Goal: Task Accomplishment & Management: Manage account settings

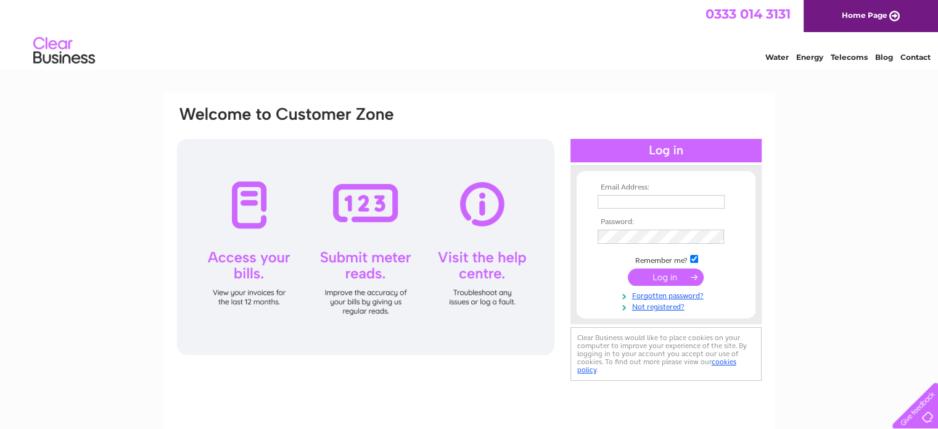
type input "accounts@campbell-gibson.co.uk"
click at [659, 277] on input "submit" at bounding box center [666, 276] width 76 height 17
